Goal: Task Accomplishment & Management: Complete application form

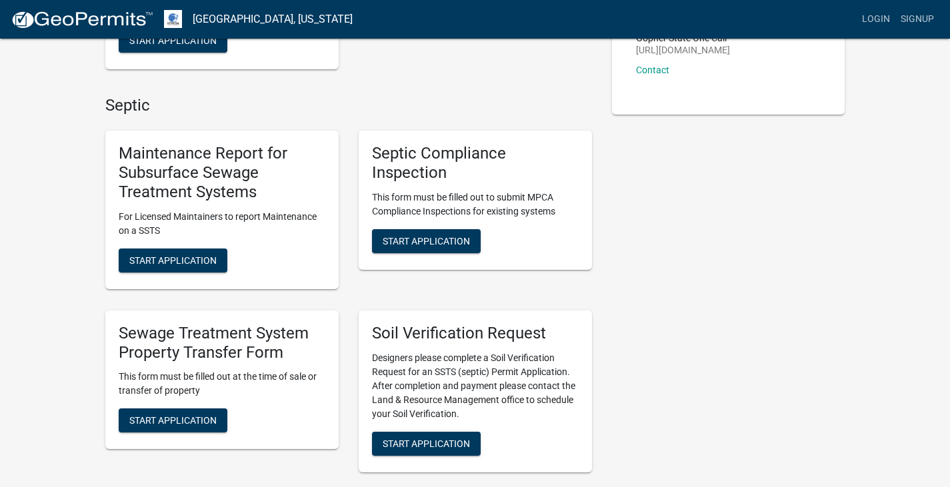
scroll to position [267, 0]
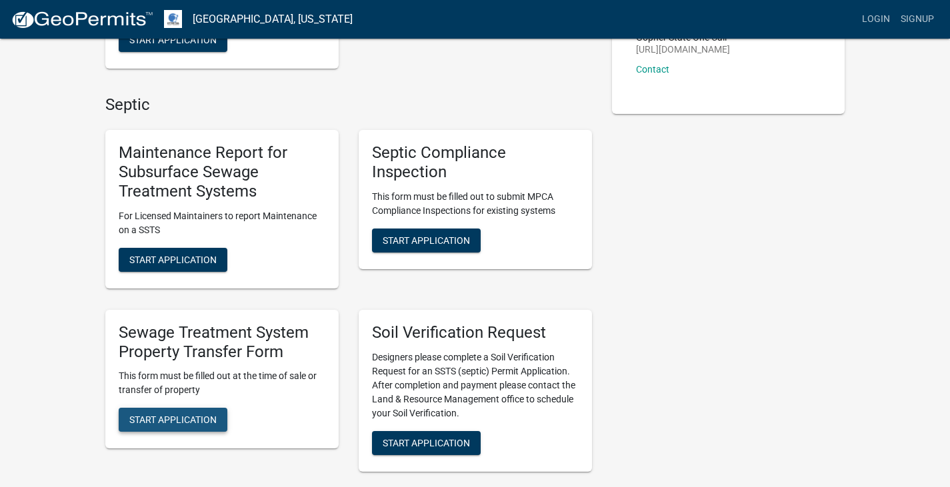
click at [217, 423] on span "Start Application" at bounding box center [172, 420] width 87 height 11
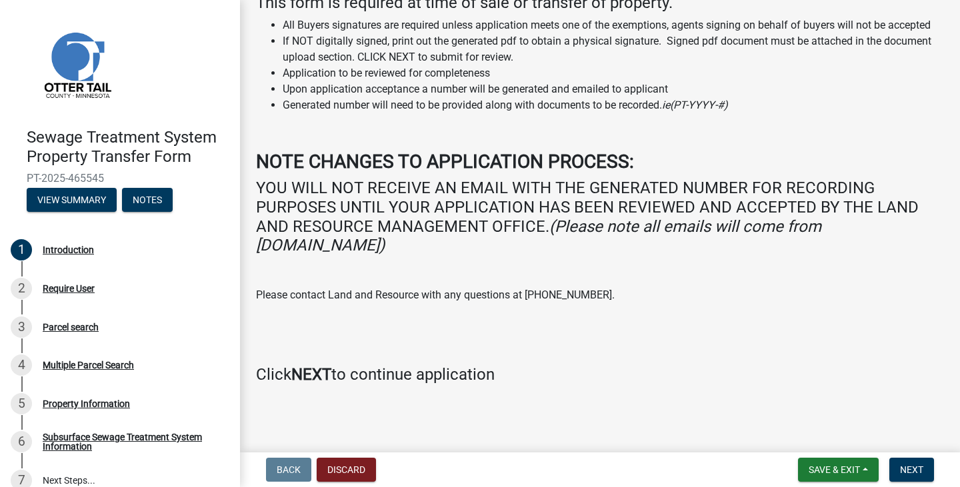
scroll to position [125, 0]
click at [790, 367] on h4 "Click NEXT to continue application" at bounding box center [600, 374] width 688 height 19
click at [919, 465] on span "Next" at bounding box center [911, 470] width 23 height 11
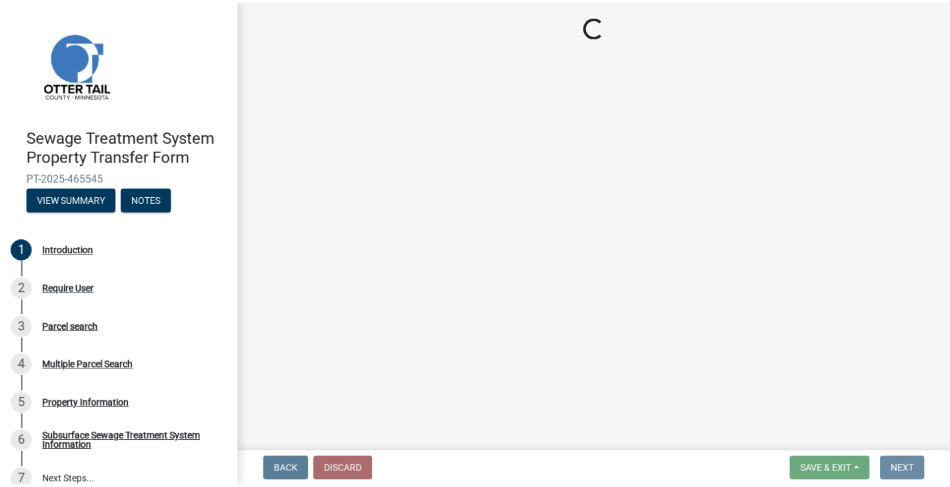
scroll to position [0, 0]
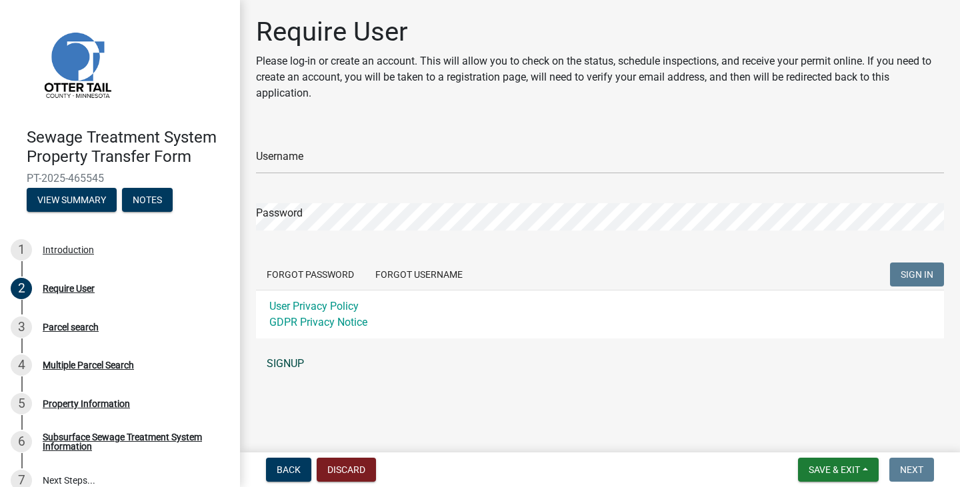
click at [286, 361] on link "SIGNUP" at bounding box center [600, 364] width 688 height 27
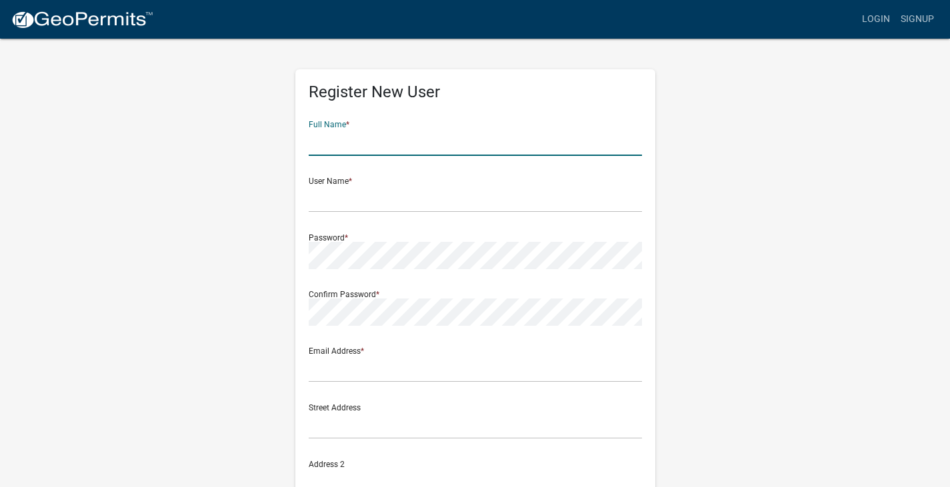
click at [347, 143] on input "text" at bounding box center [475, 142] width 333 height 27
type input "Steph Peterson"
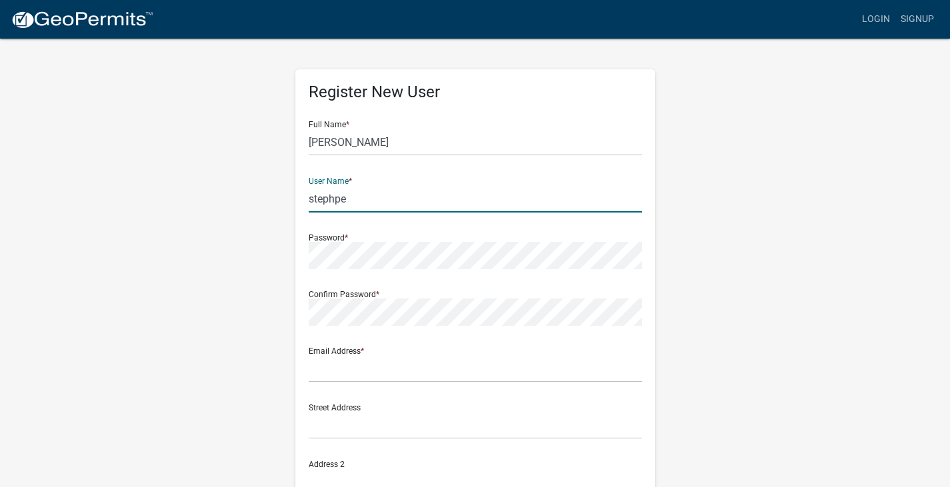
type input "stephpe"
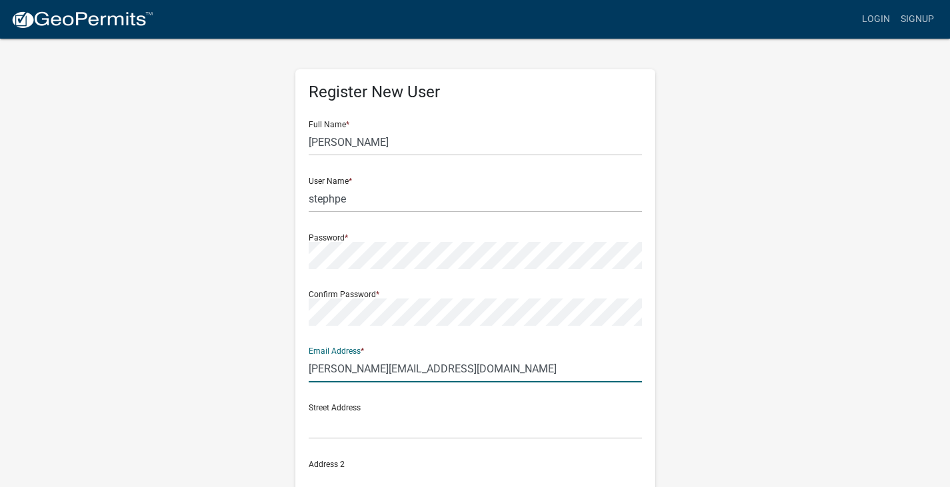
type input "s.peterson@dcatitle.com"
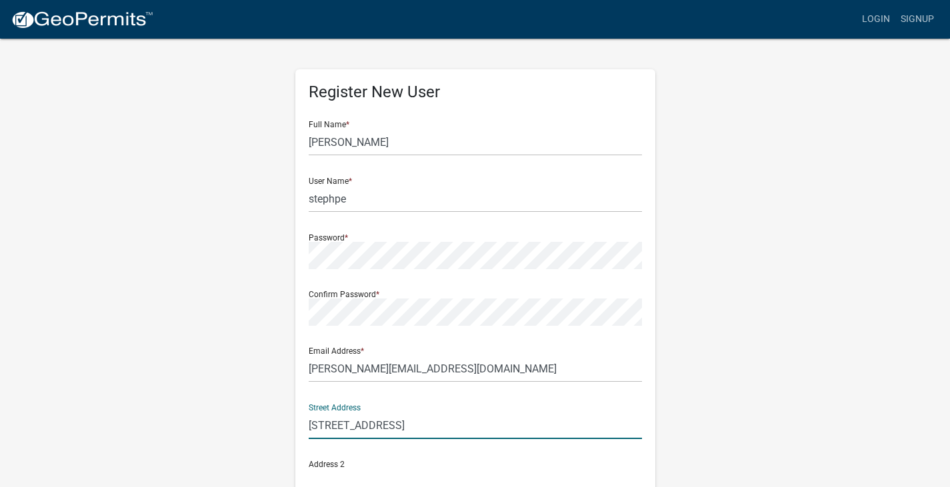
type input "1250 N Frontage Road"
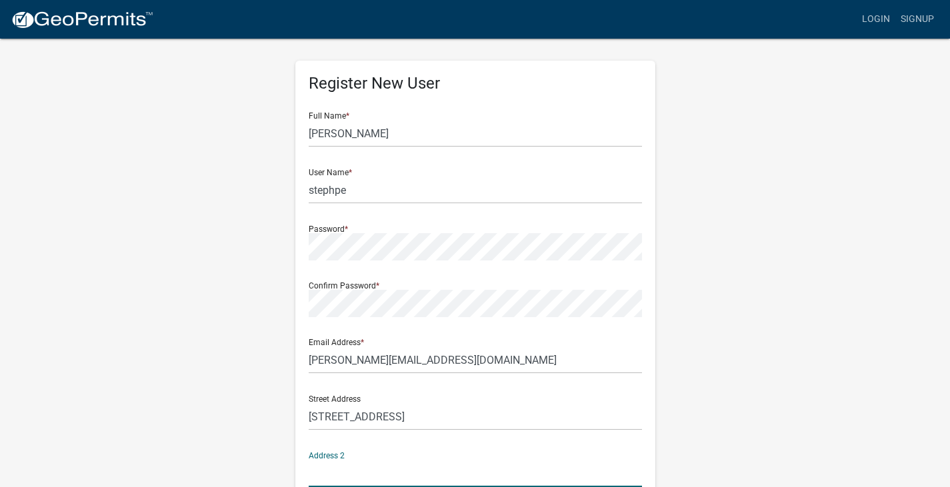
scroll to position [263, 0]
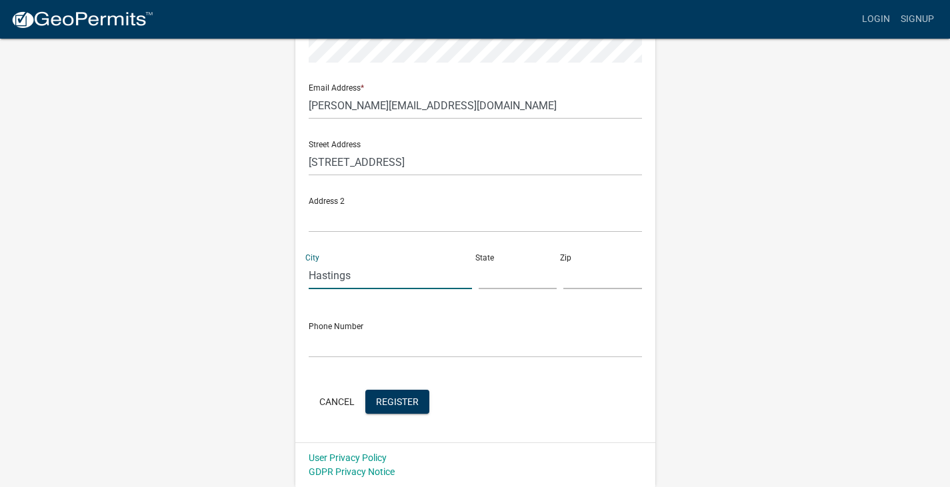
type input "Hastings"
type input "mN"
type input "55033"
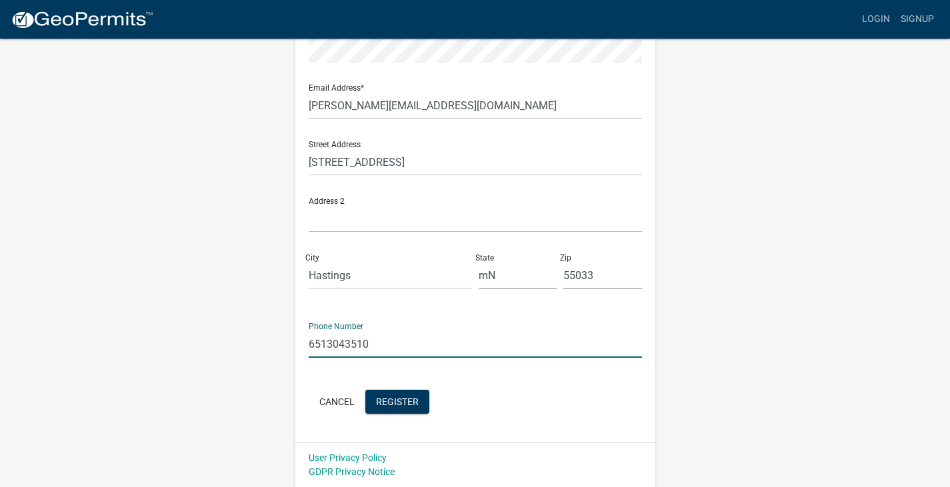
type input "6513043510"
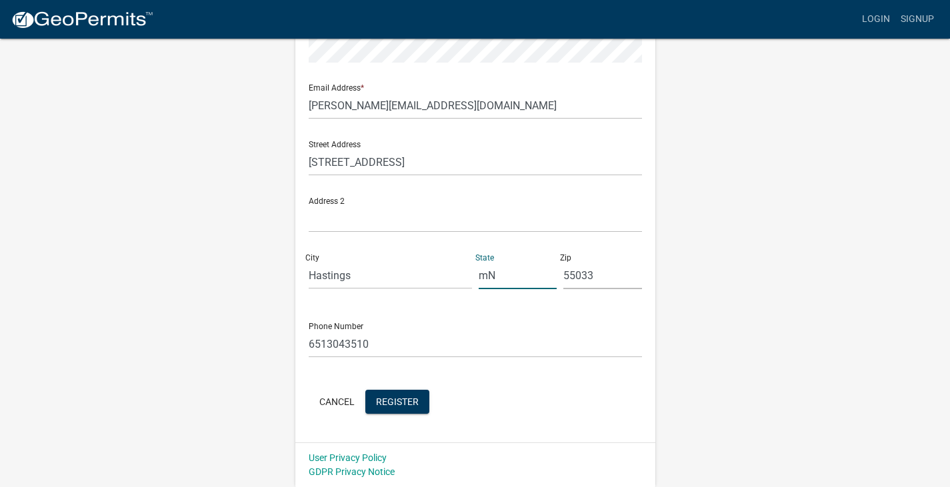
click at [483, 271] on input "mN" at bounding box center [518, 275] width 79 height 27
type input "MN"
click at [429, 399] on div "Cancel Register" at bounding box center [475, 403] width 333 height 27
click at [413, 401] on span "Register" at bounding box center [397, 401] width 43 height 11
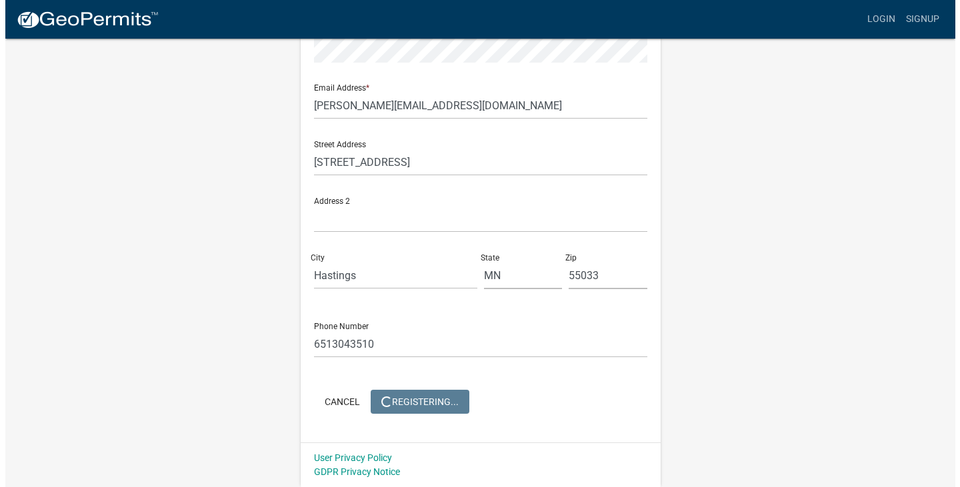
scroll to position [0, 0]
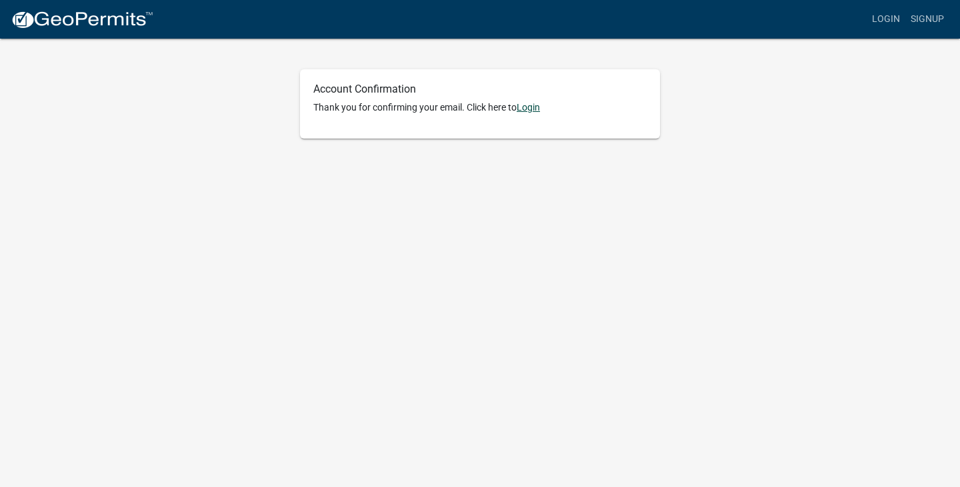
click at [533, 107] on link "Login" at bounding box center [528, 107] width 23 height 11
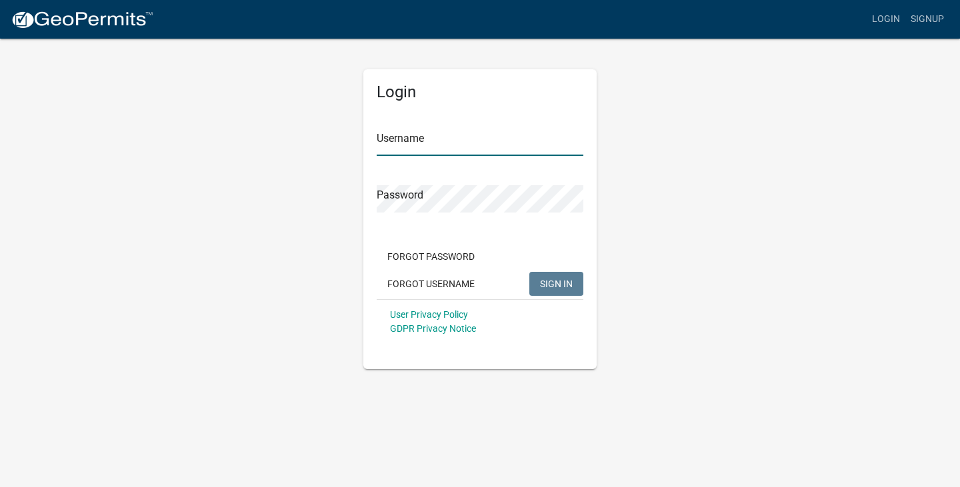
click at [502, 149] on input "Username" at bounding box center [480, 142] width 207 height 27
type input "stephpe"
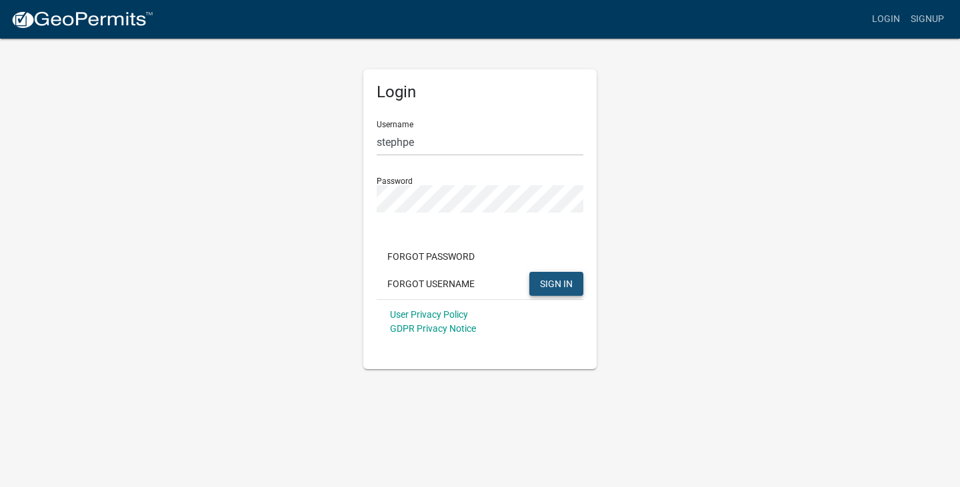
click at [569, 289] on span "SIGN IN" at bounding box center [556, 283] width 33 height 11
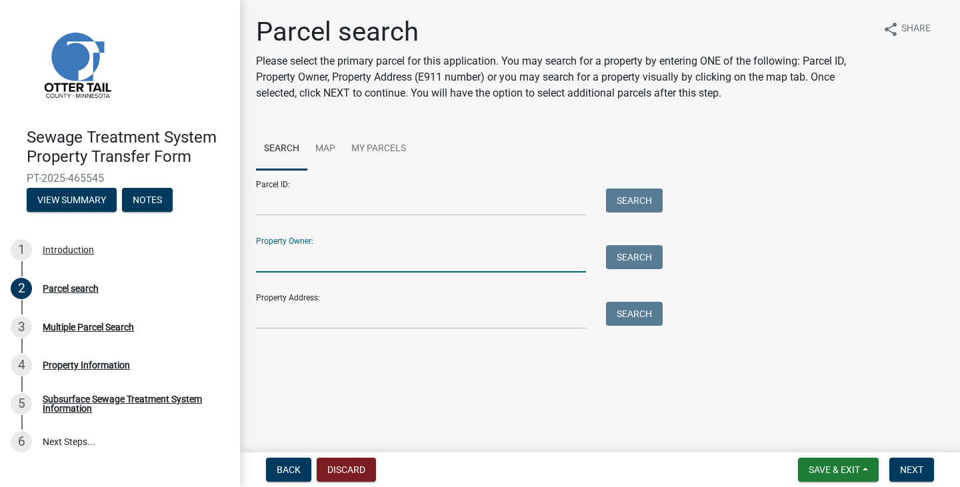
click at [379, 257] on input "Property Owner:" at bounding box center [421, 258] width 330 height 27
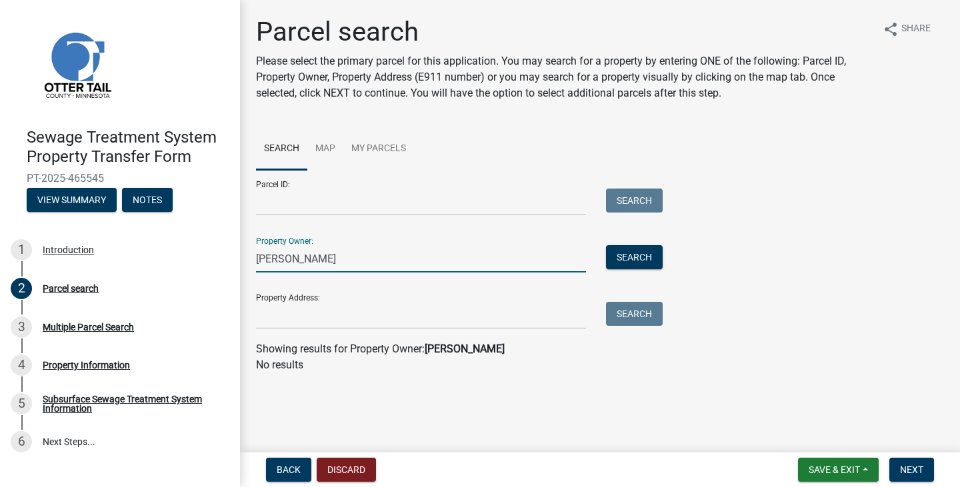
type input "rohr, louis"
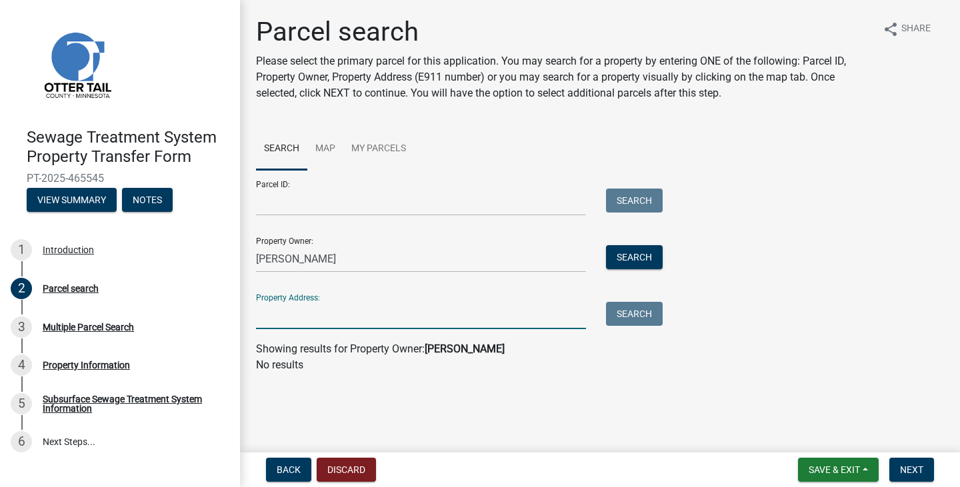
click at [372, 315] on input "Property Address:" at bounding box center [421, 315] width 330 height 27
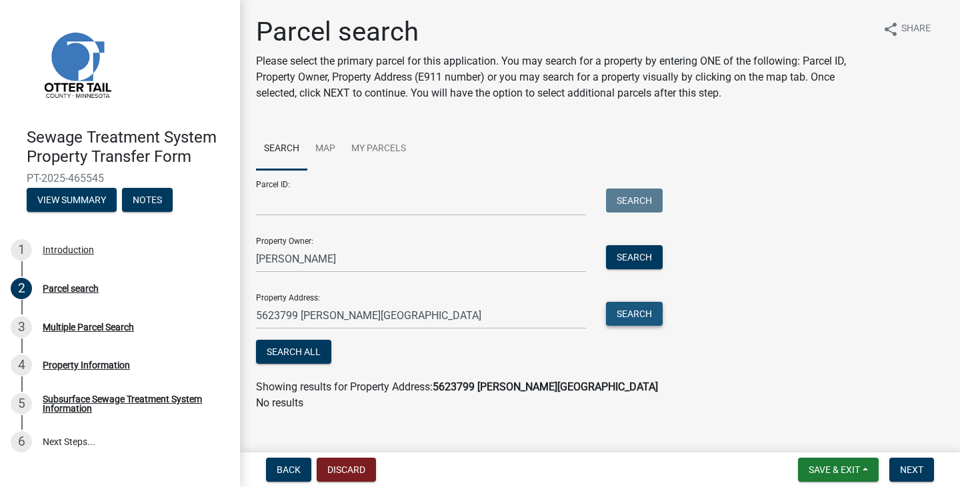
click at [652, 305] on button "Search" at bounding box center [634, 314] width 57 height 24
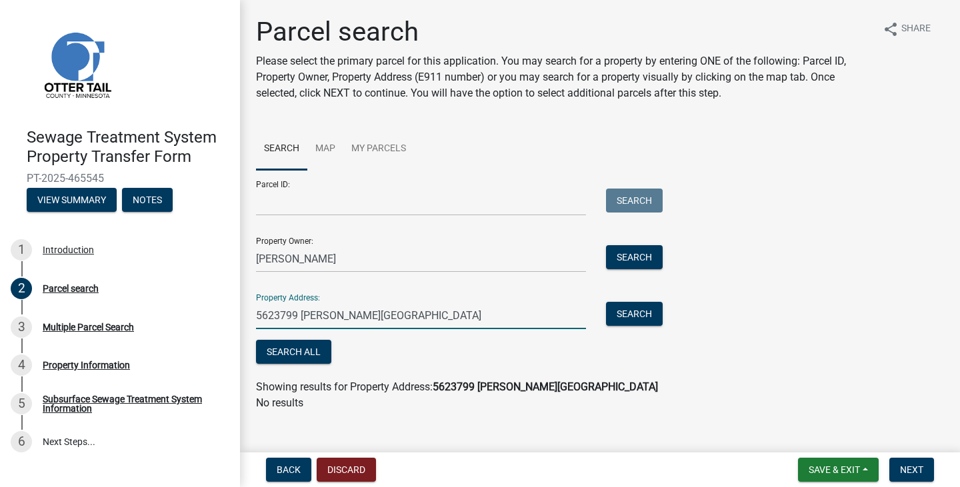
drag, startPoint x: 267, startPoint y: 314, endPoint x: 241, endPoint y: 315, distance: 26.0
click at [241, 315] on div "Parcel search Please select the primary parcel for this application. You may se…" at bounding box center [600, 219] width 720 height 407
type input "23799 clarissa haven"
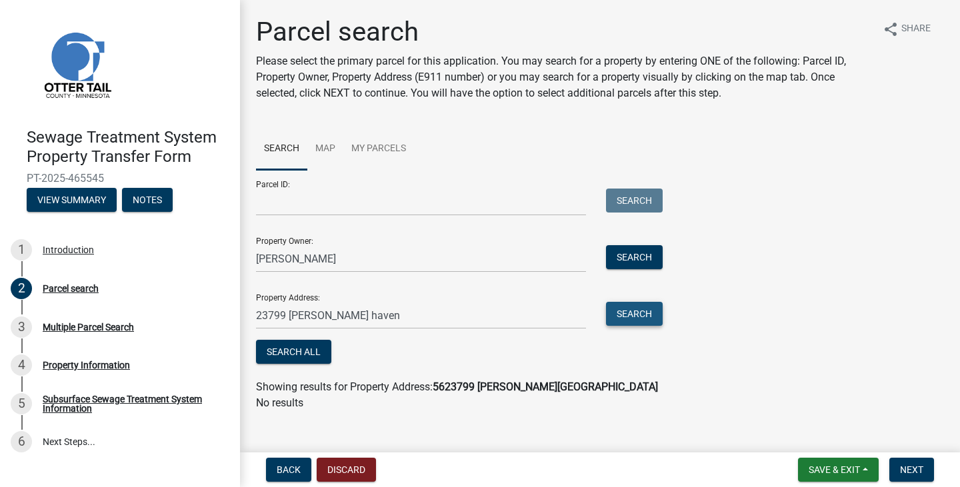
click at [652, 315] on button "Search" at bounding box center [634, 314] width 57 height 24
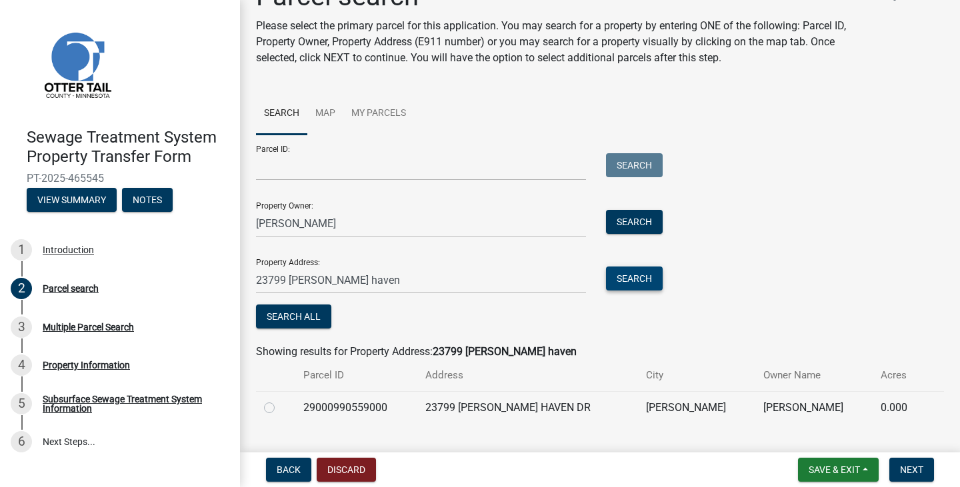
scroll to position [64, 0]
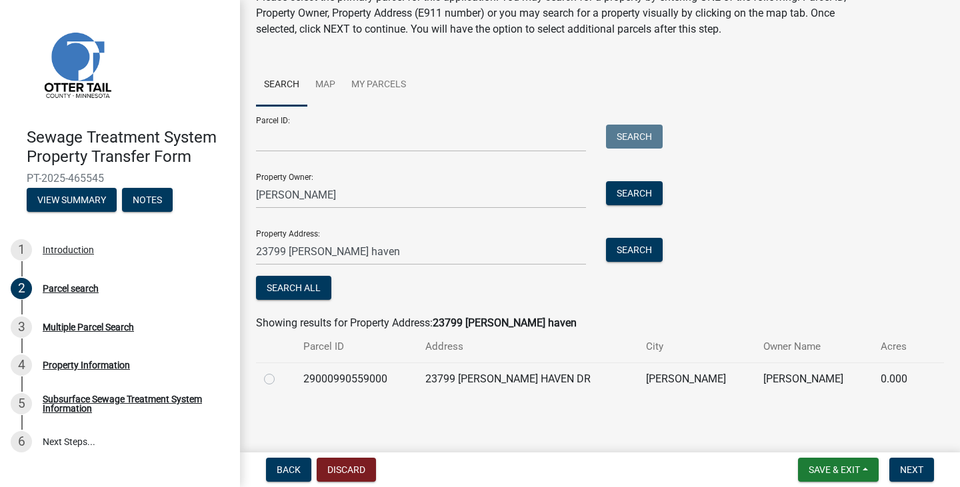
click at [280, 371] on label at bounding box center [280, 371] width 0 height 0
click at [280, 379] on input "radio" at bounding box center [284, 375] width 9 height 9
radio input "true"
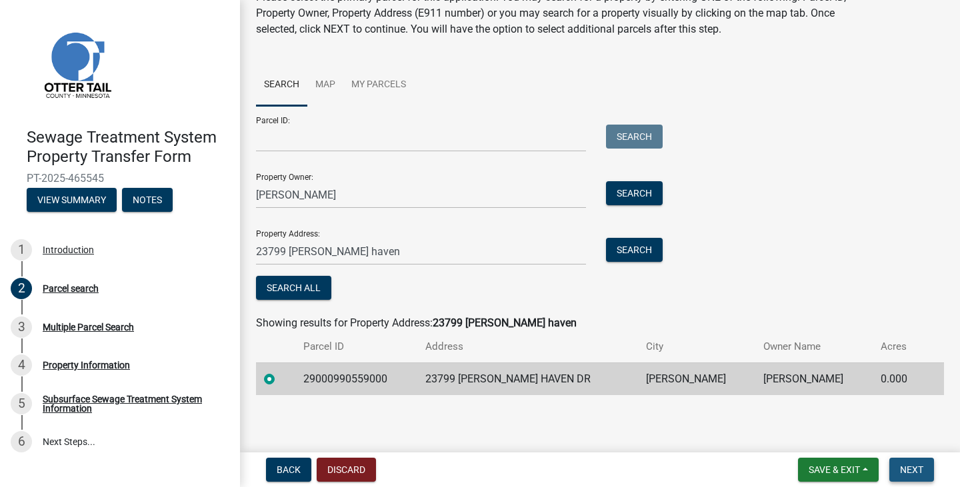
click at [922, 469] on span "Next" at bounding box center [911, 470] width 23 height 11
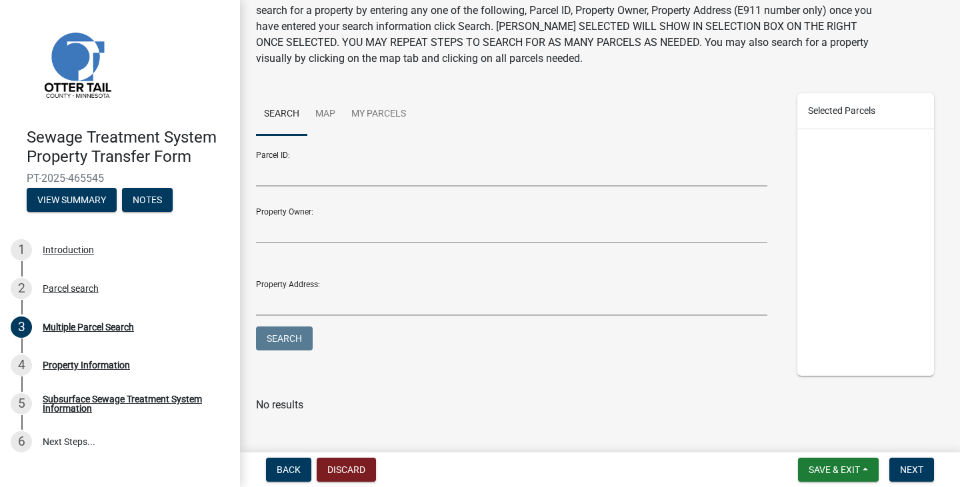
scroll to position [0, 0]
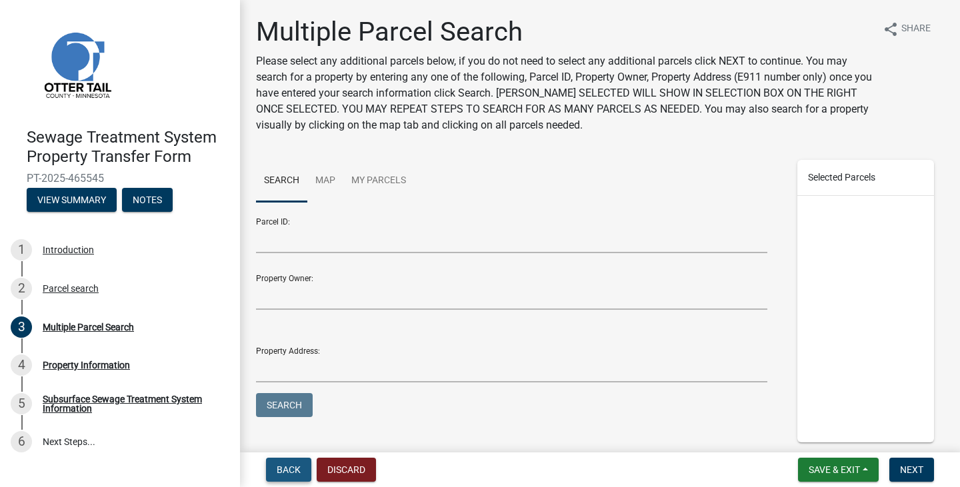
click at [286, 473] on span "Back" at bounding box center [289, 470] width 24 height 11
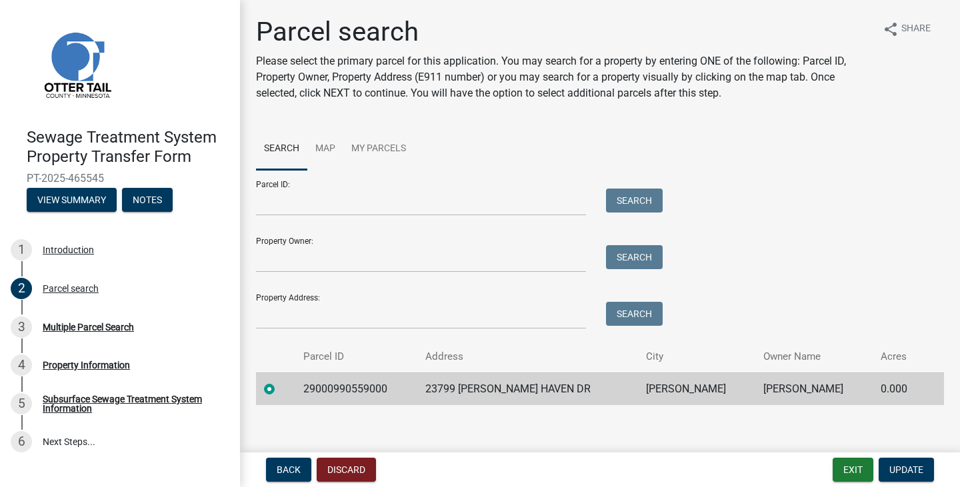
click at [794, 394] on td "LOUIS R MCNAMARA" at bounding box center [813, 389] width 117 height 33
click at [811, 439] on main "Parcel search Please select the primary parcel for this application. You may se…" at bounding box center [600, 223] width 720 height 447
click at [920, 465] on span "Update" at bounding box center [906, 470] width 34 height 11
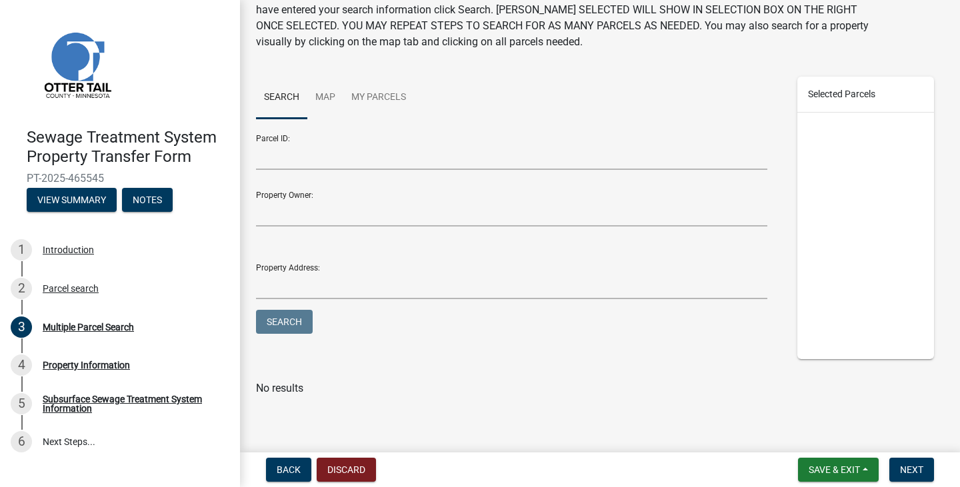
scroll to position [85, 0]
click at [829, 469] on span "Save & Exit" at bounding box center [833, 470] width 51 height 11
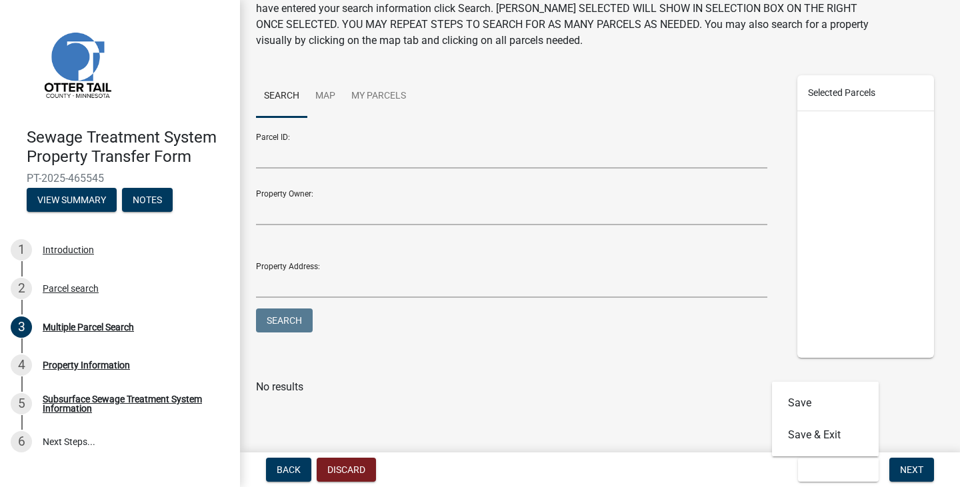
drag, startPoint x: 699, startPoint y: 477, endPoint x: 716, endPoint y: 477, distance: 17.3
click at [701, 477] on div "Back Discard Save & Exit Save Save & Exit Next" at bounding box center [600, 470] width 698 height 24
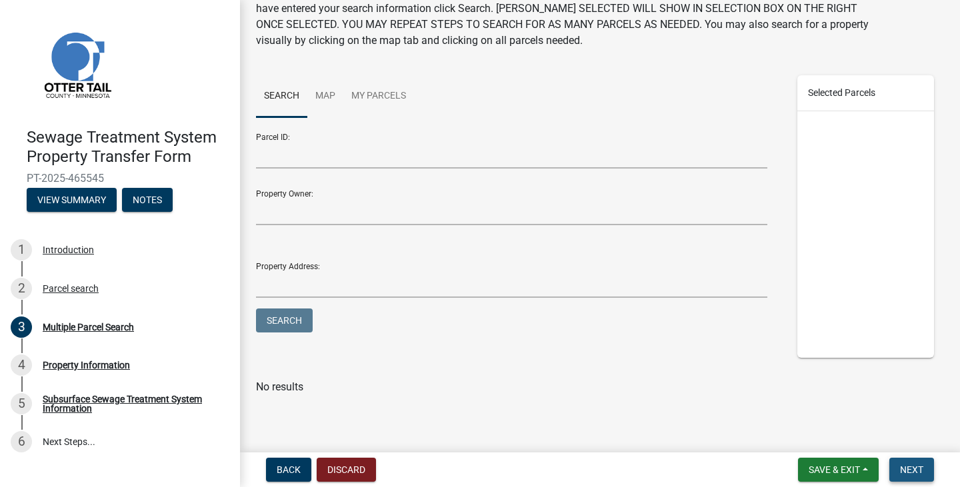
click at [924, 469] on button "Next" at bounding box center [911, 470] width 45 height 24
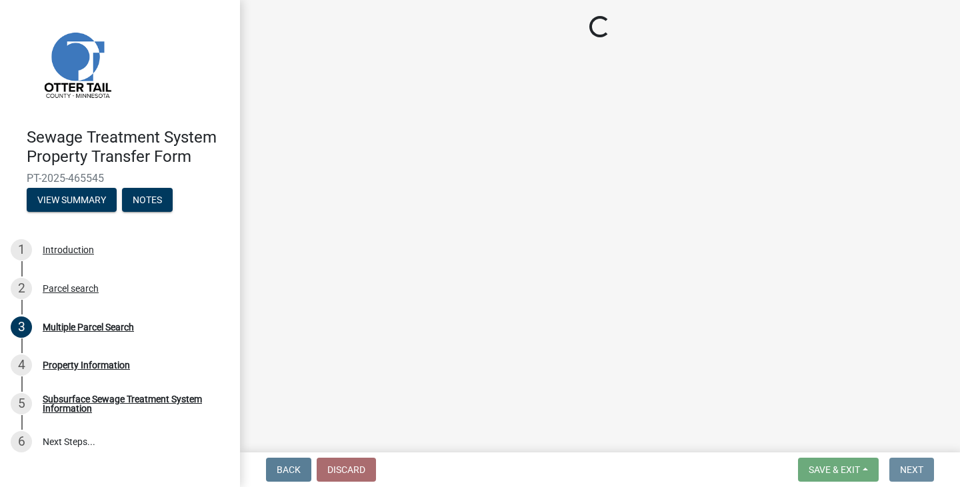
scroll to position [0, 0]
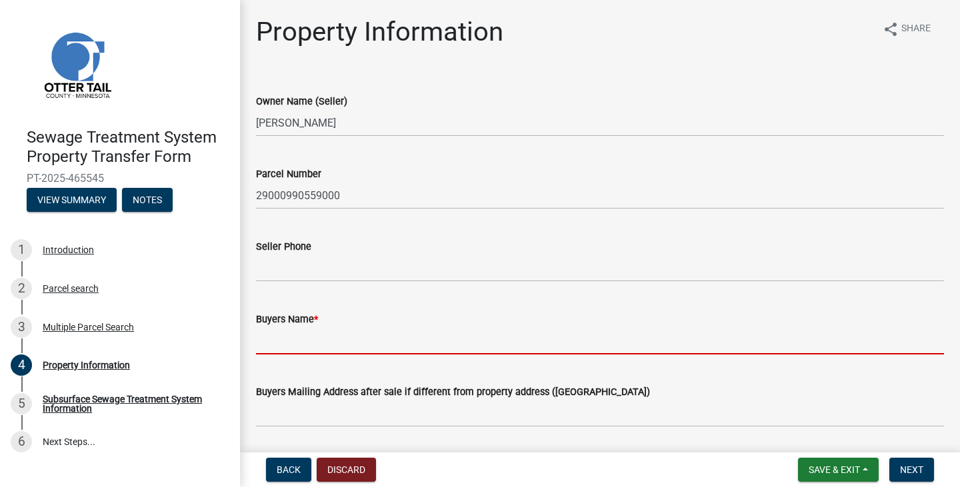
click at [309, 343] on input "Buyers Name *" at bounding box center [600, 340] width 688 height 27
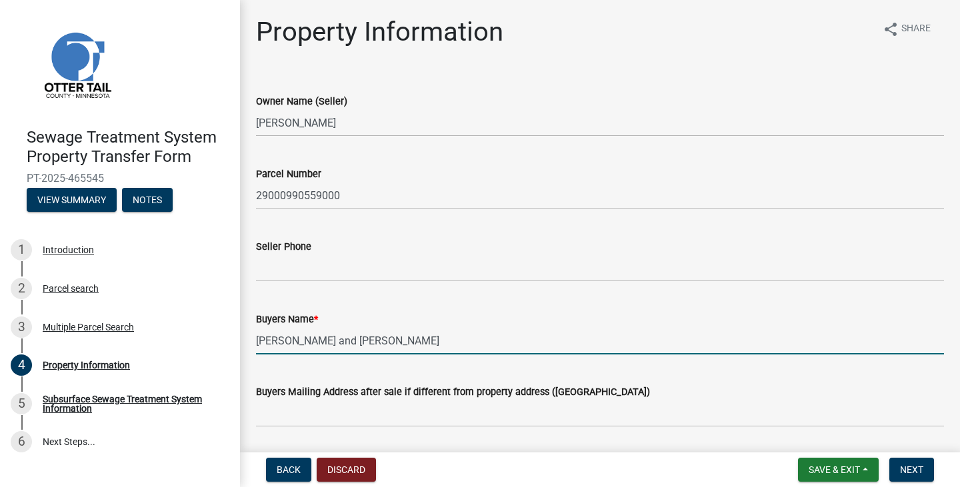
type input "Kelsey Rohr and Sherrie Rohr"
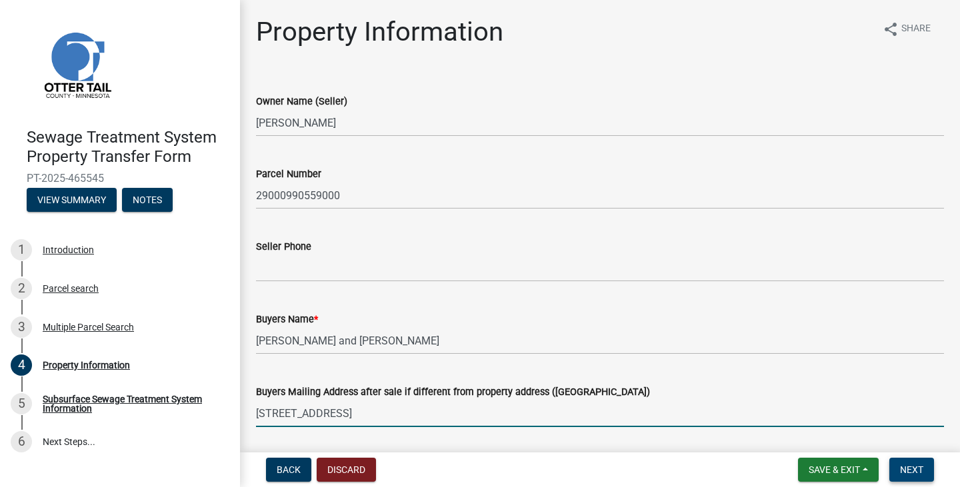
type input "9080 Jergen Ave S, Cottage Grove, MN 55016"
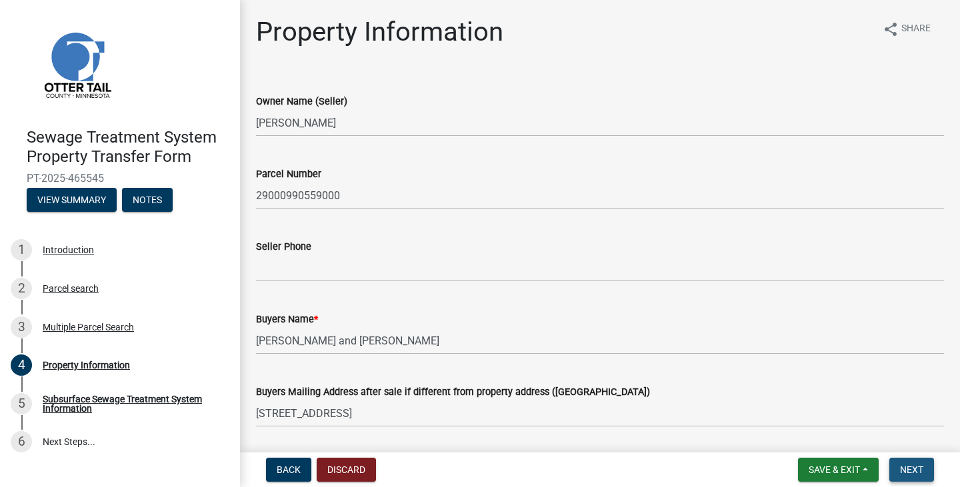
click at [921, 467] on span "Next" at bounding box center [911, 470] width 23 height 11
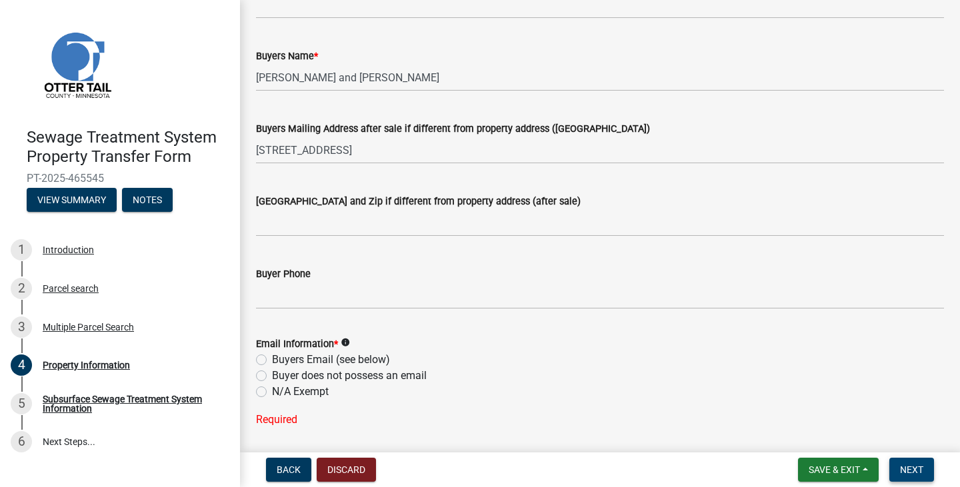
scroll to position [267, 0]
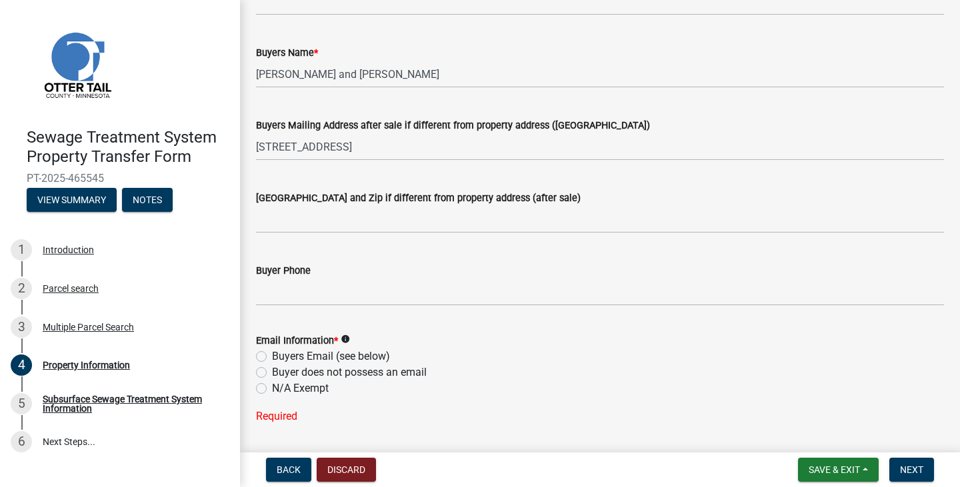
click at [272, 355] on label "Buyers Email (see below)" at bounding box center [331, 357] width 118 height 16
click at [272, 355] on input "Buyers Email (see below)" at bounding box center [276, 353] width 9 height 9
radio input "true"
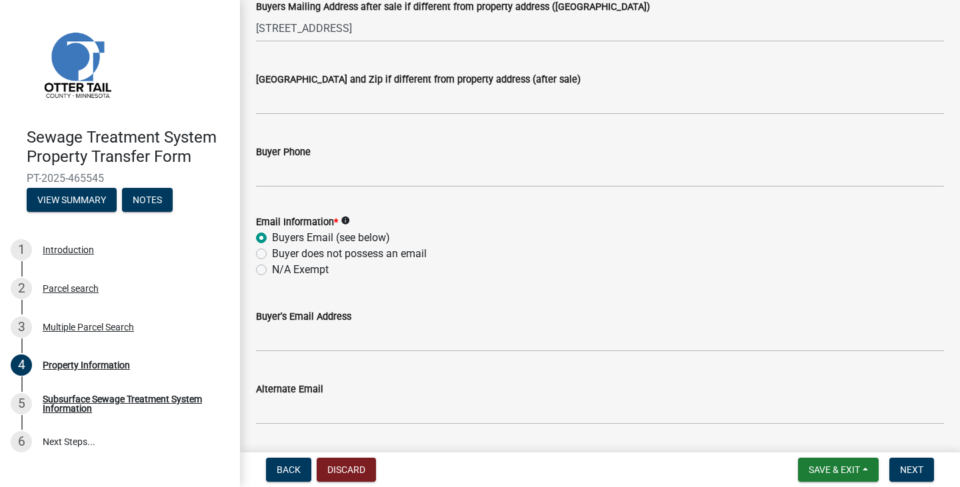
scroll to position [400, 0]
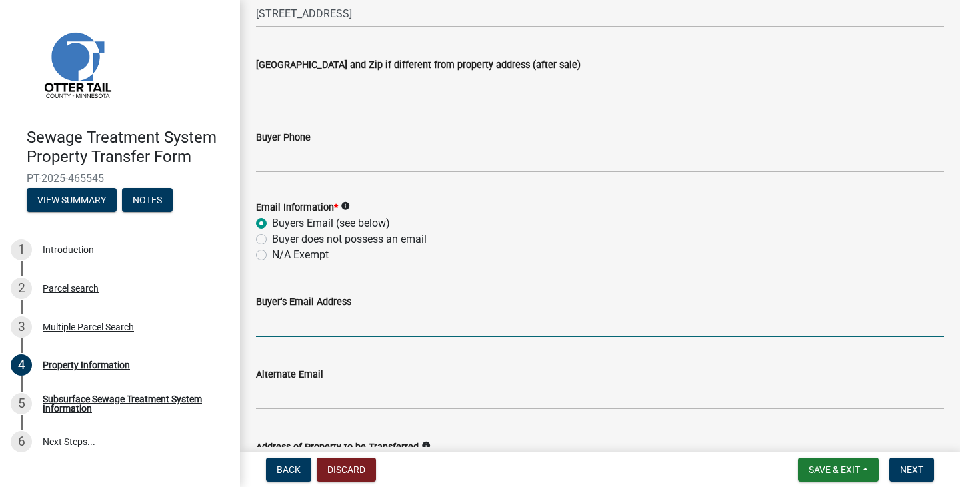
click at [309, 327] on input "Buyer's Email Address" at bounding box center [600, 323] width 688 height 27
click at [411, 325] on input "captainkelseyrohr@gmail.com" at bounding box center [600, 323] width 688 height 27
drag, startPoint x: 415, startPoint y: 323, endPoint x: 350, endPoint y: 327, distance: 65.4
click at [350, 327] on input "captainkelseyrohr@gmail.com" at bounding box center [600, 323] width 688 height 27
type input "captainkelseyrohr@yahoo.com"
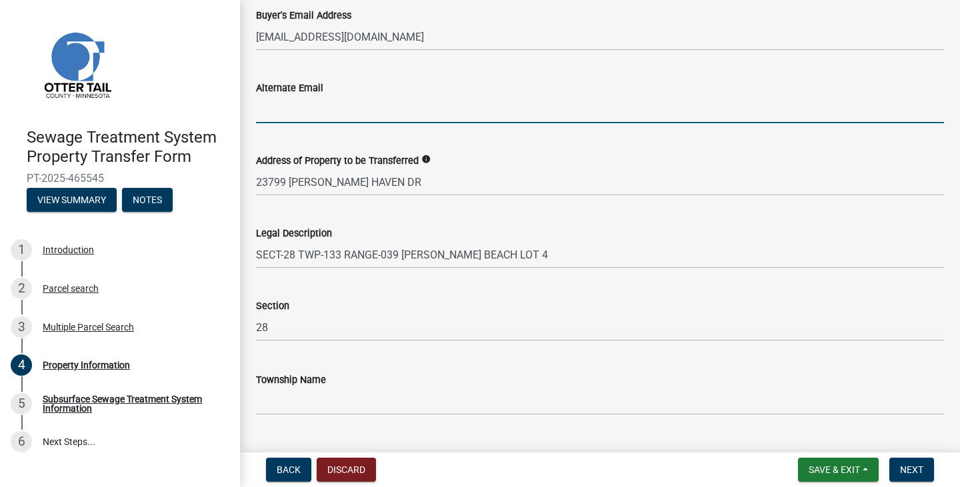
scroll to position [717, 0]
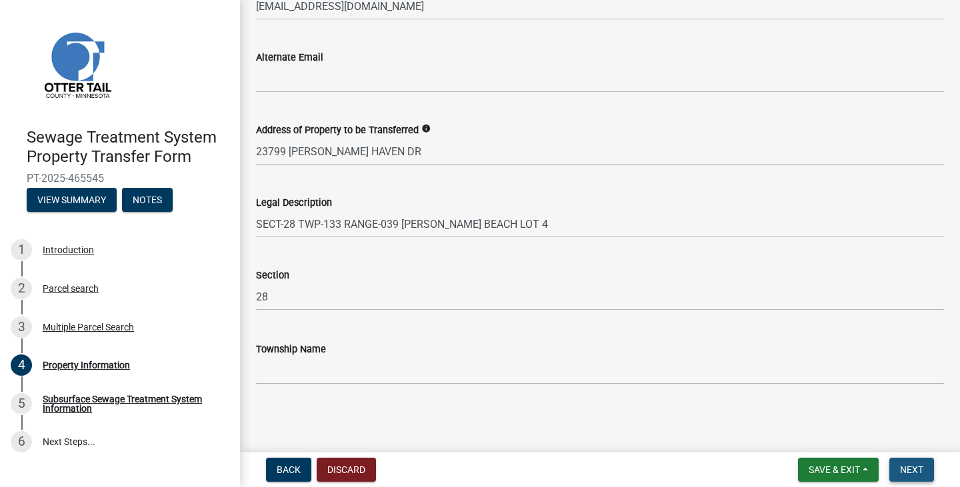
click at [906, 473] on span "Next" at bounding box center [911, 470] width 23 height 11
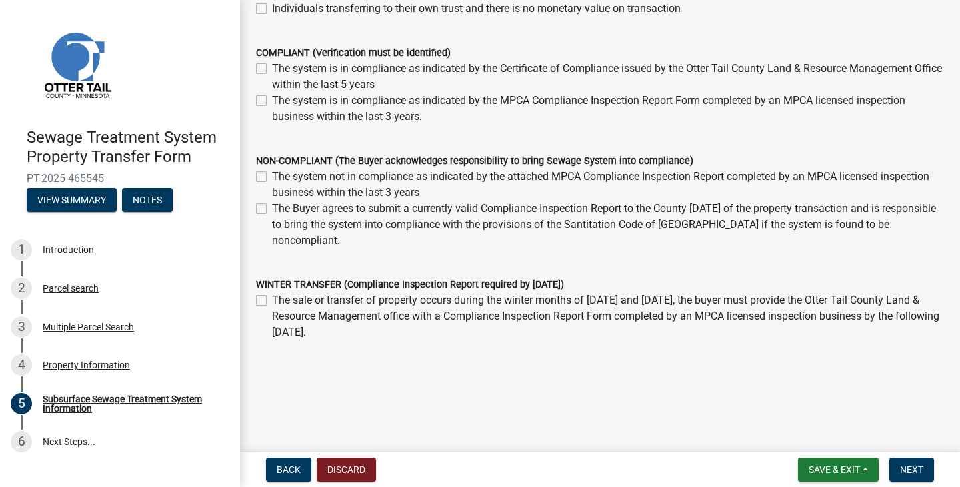
scroll to position [343, 0]
click at [845, 467] on span "Save & Exit" at bounding box center [833, 470] width 51 height 11
click at [814, 435] on button "Save & Exit" at bounding box center [825, 435] width 107 height 32
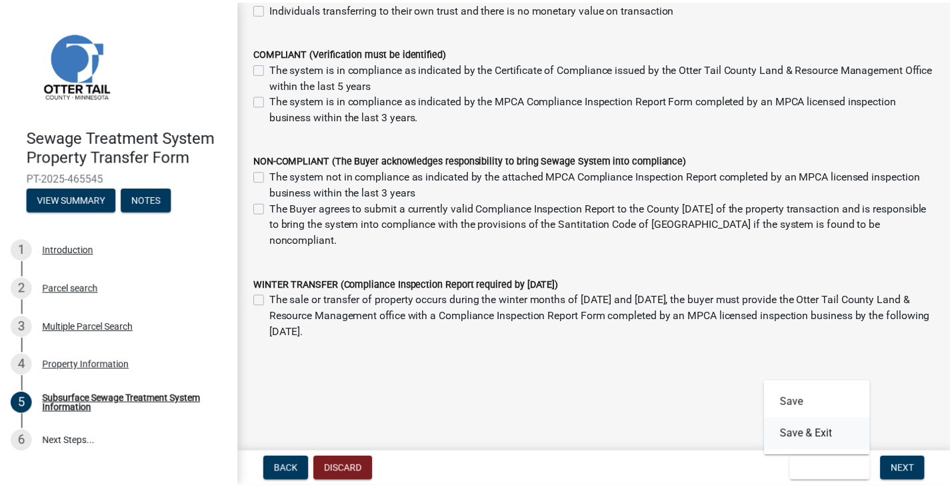
scroll to position [0, 0]
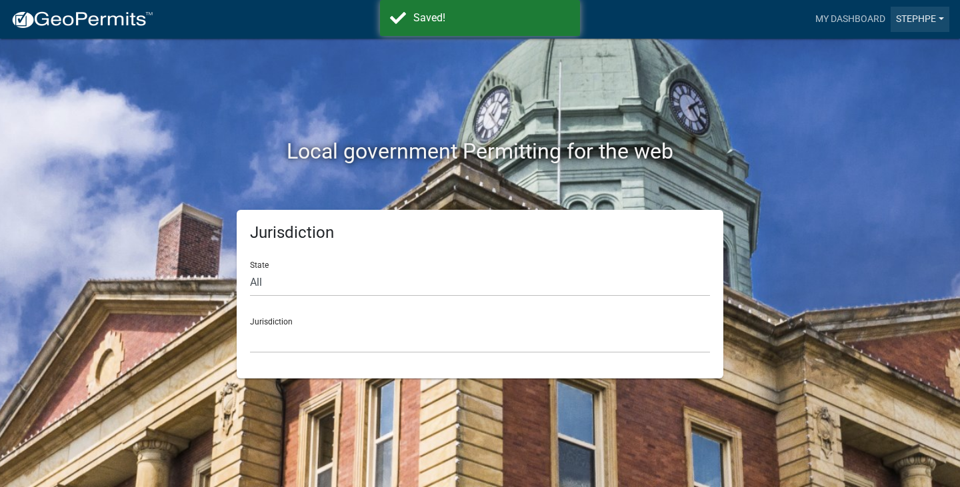
click at [926, 19] on link "stephpe" at bounding box center [919, 19] width 59 height 25
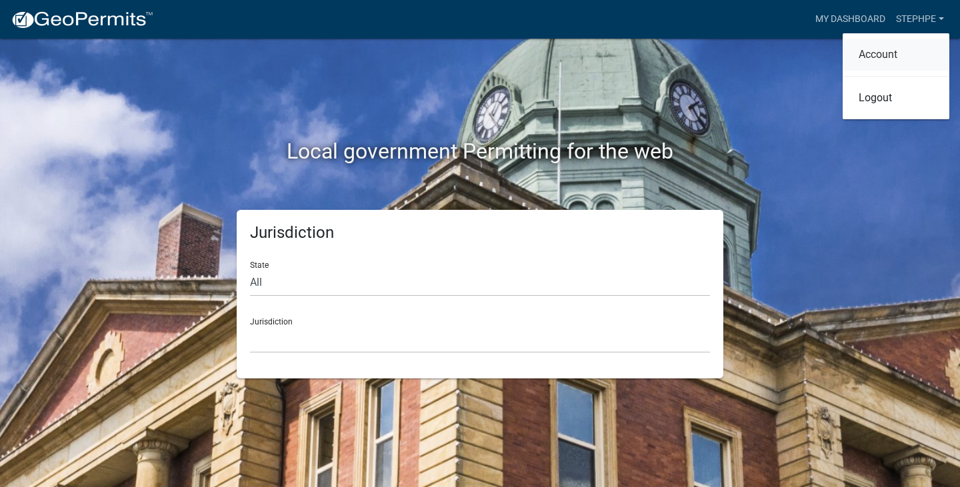
click at [883, 54] on link "Account" at bounding box center [895, 55] width 107 height 32
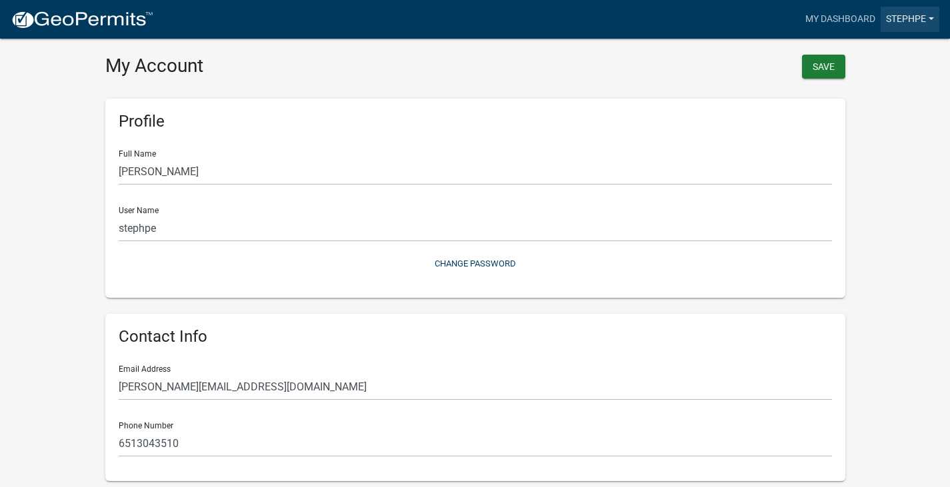
click at [908, 14] on link "stephpe" at bounding box center [909, 19] width 59 height 25
click at [870, 96] on link "Logout" at bounding box center [885, 98] width 107 height 32
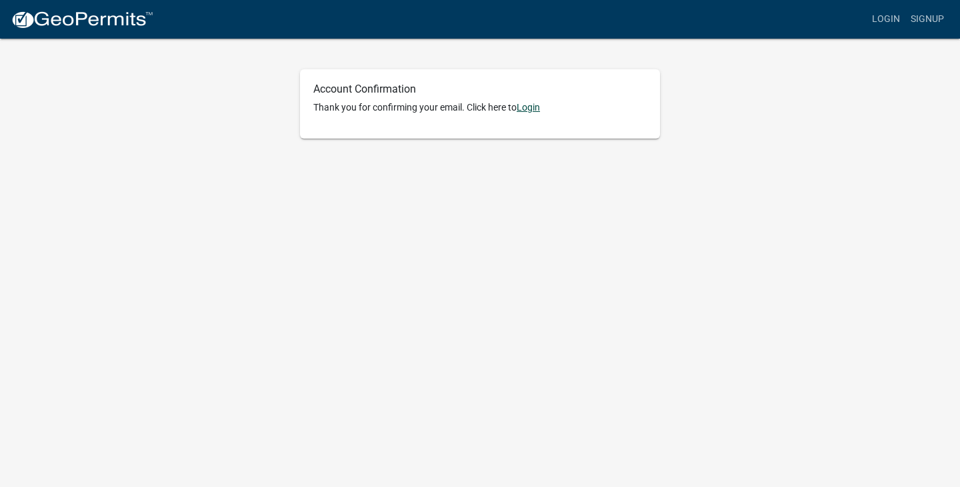
click at [536, 107] on link "Login" at bounding box center [528, 107] width 23 height 11
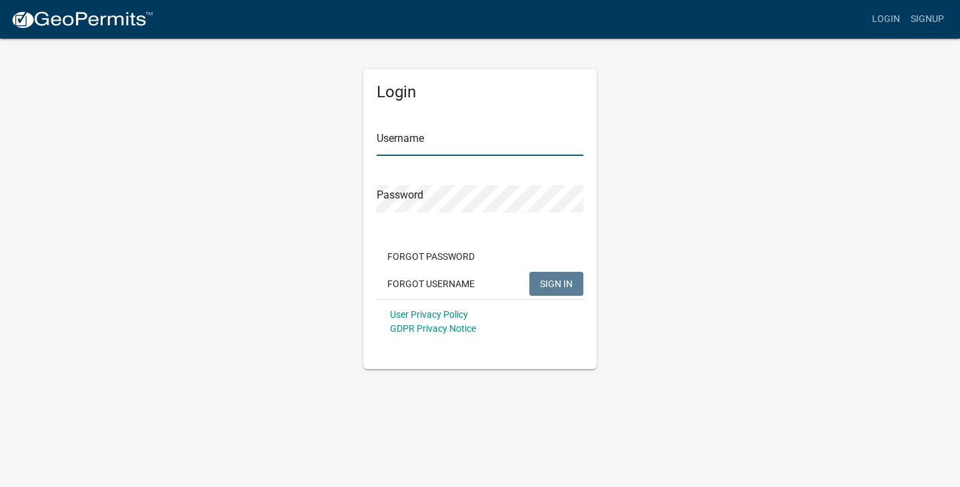
click at [441, 143] on input "Username" at bounding box center [480, 142] width 207 height 27
click at [0, 369] on com-1password-button at bounding box center [0, 369] width 0 height 0
type input "stephpe"
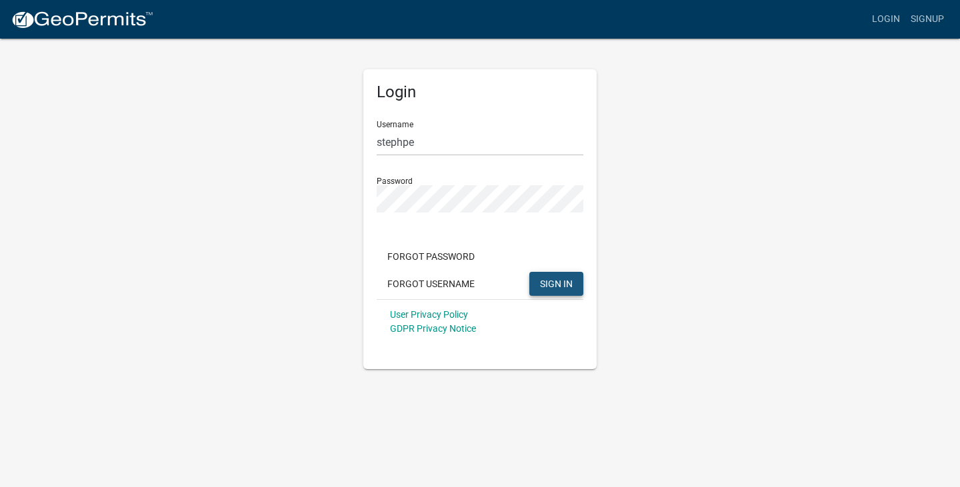
click at [565, 285] on span "SIGN IN" at bounding box center [556, 283] width 33 height 11
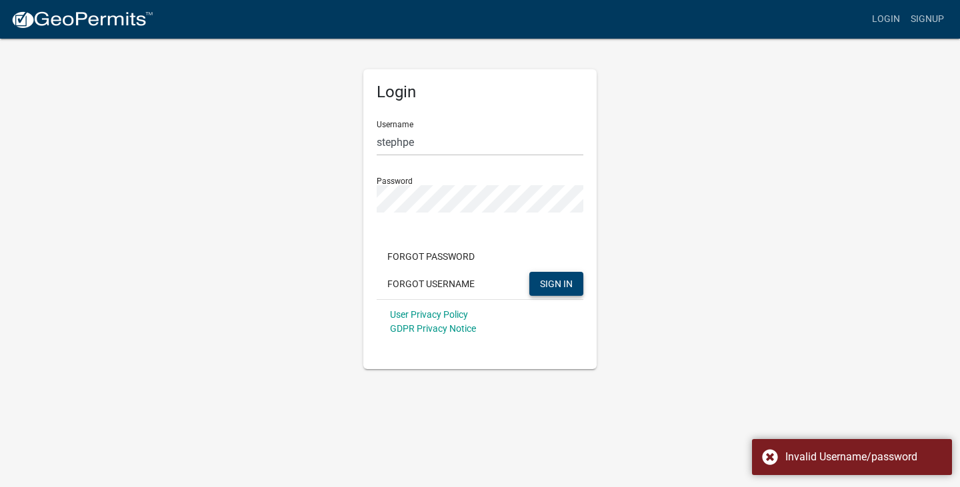
click at [456, 215] on form "Username stephpe Password Forgot Password Forgot Username SIGN IN User Privacy …" at bounding box center [480, 227] width 207 height 234
click at [325, 201] on div "Login Username stephpe Password Forgot Password Forgot Username SIGN IN User Pr…" at bounding box center [480, 203] width 760 height 332
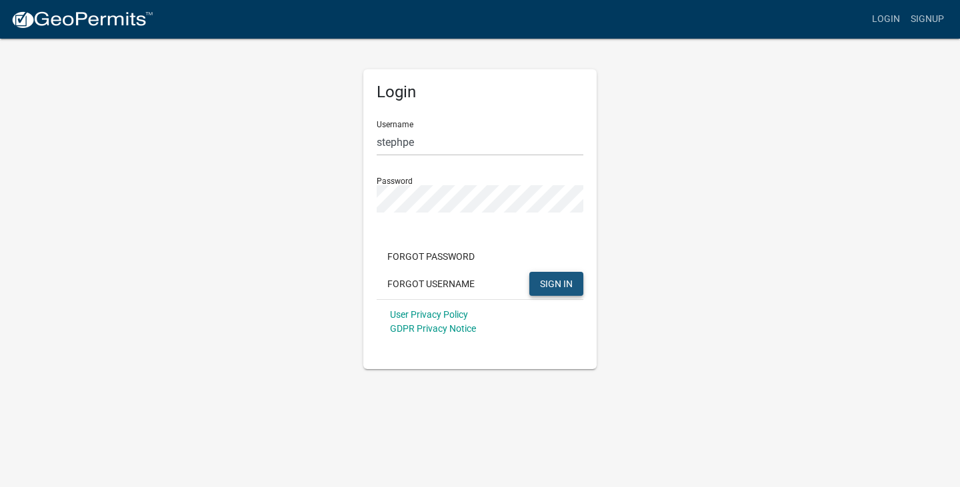
click at [553, 279] on span "SIGN IN" at bounding box center [556, 283] width 33 height 11
